Goal: Information Seeking & Learning: Learn about a topic

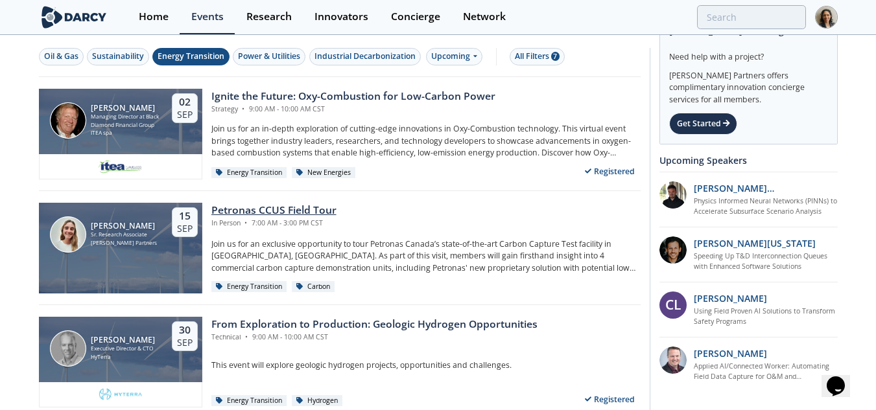
scroll to position [65, 0]
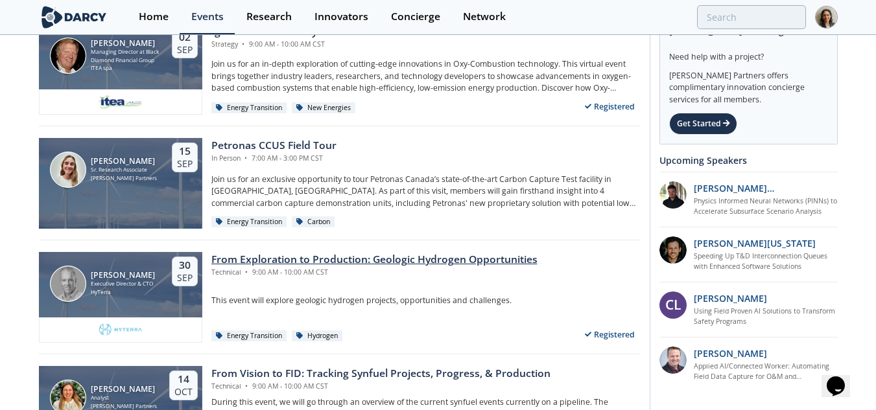
click at [432, 257] on div "From Exploration to Production: Geologic Hydrogen Opportunities" at bounding box center [374, 260] width 326 height 16
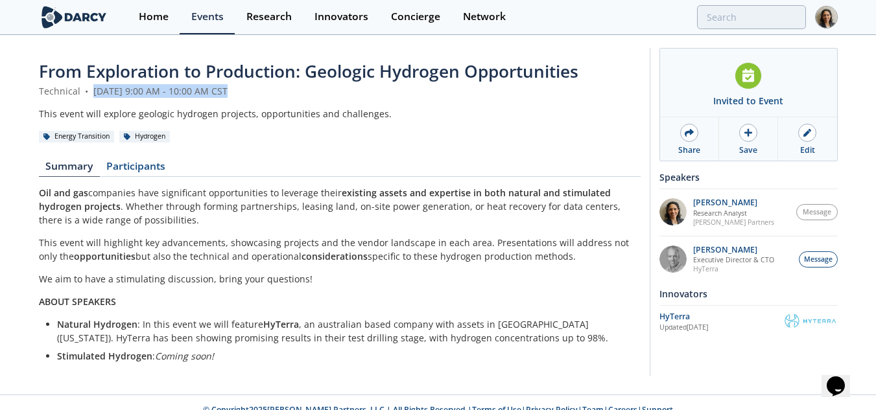
drag, startPoint x: 92, startPoint y: 90, endPoint x: 290, endPoint y: 95, distance: 197.7
click at [290, 95] on div "Technical • [DATE] 9:00 AM - 10:00 AM CST" at bounding box center [339, 91] width 601 height 14
copy div "[DATE] 9:00 AM - 10:00 AM CST"
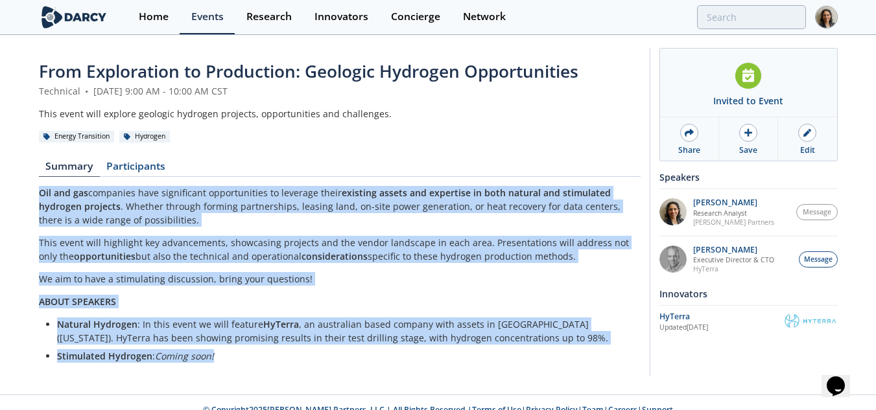
drag, startPoint x: 38, startPoint y: 193, endPoint x: 326, endPoint y: 351, distance: 328.9
click at [326, 351] on div "From Exploration to Production: Geologic Hydrogen Opportunities Technical • [DA…" at bounding box center [438, 215] width 876 height 358
copy div "Oil and gas companies have significant opportunities to leverage their existing…"
